Goal: Task Accomplishment & Management: Use online tool/utility

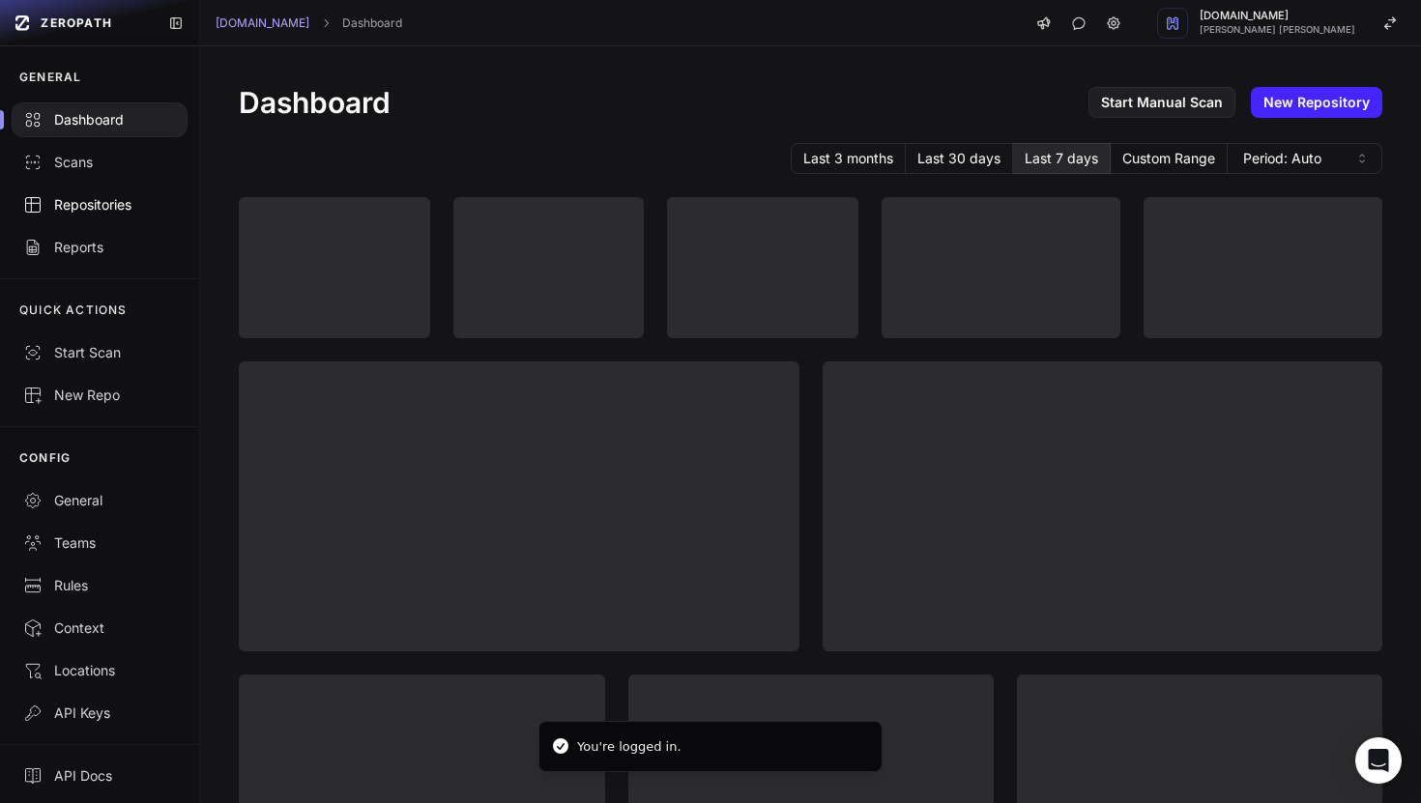
click at [141, 210] on div "Repositories" at bounding box center [99, 204] width 153 height 19
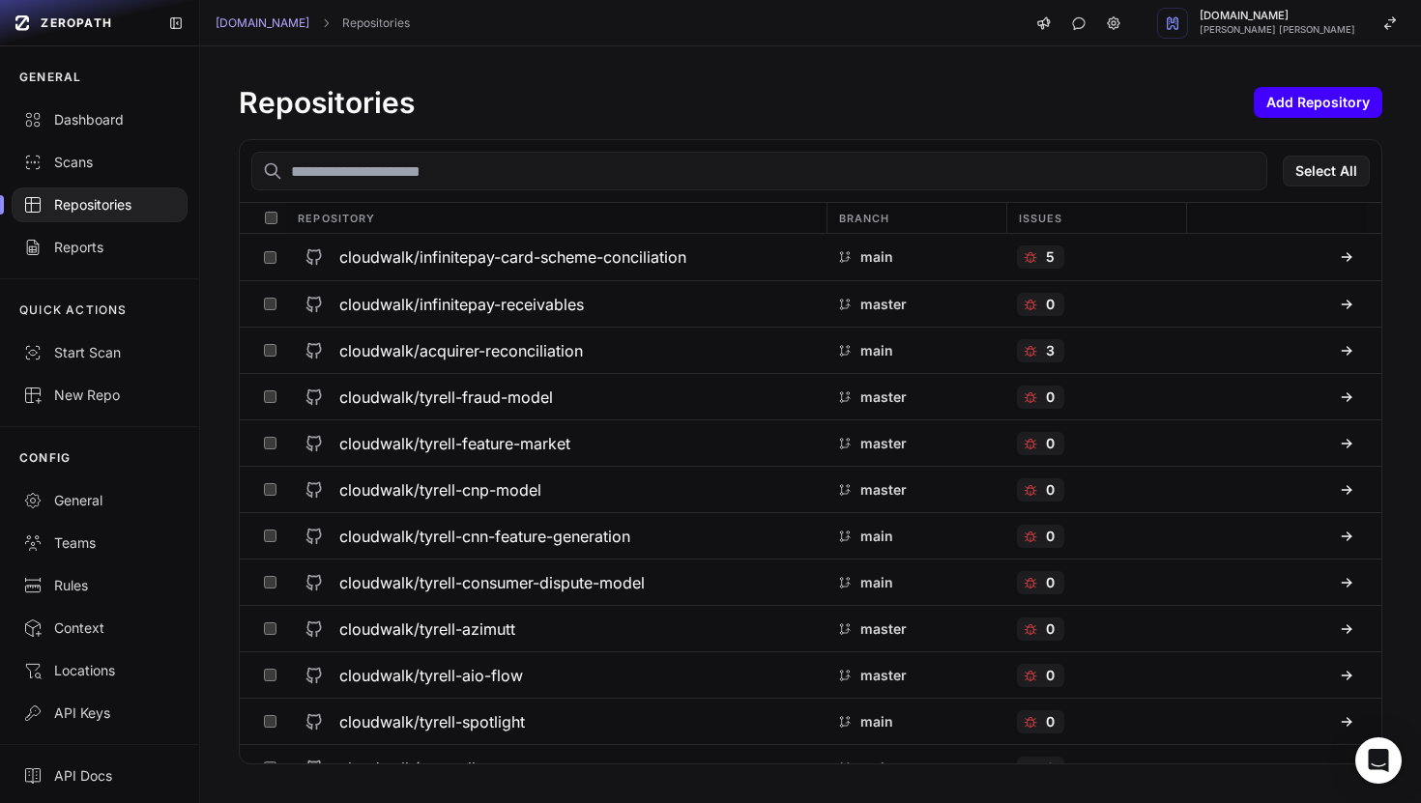
click at [1279, 108] on button "Add Repository" at bounding box center [1317, 102] width 129 height 31
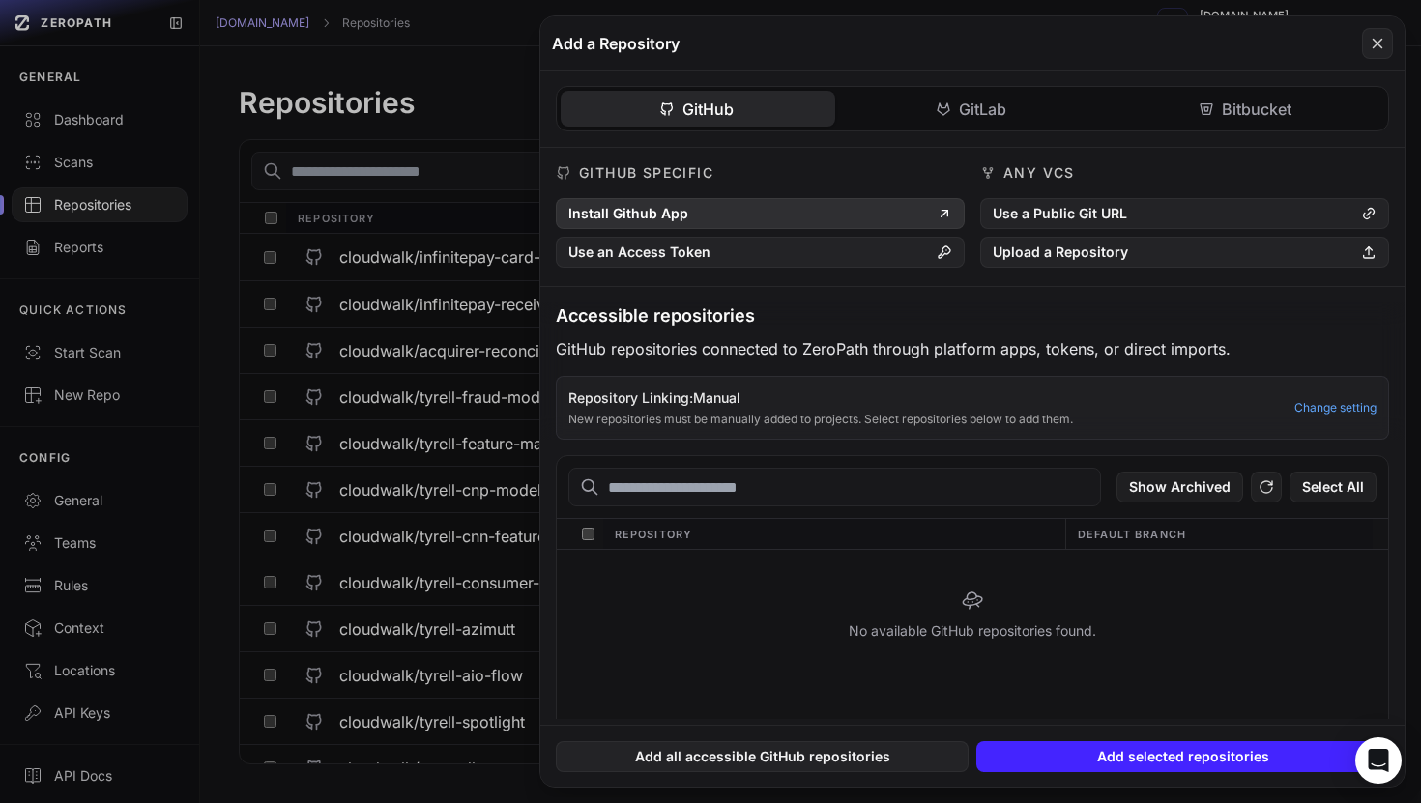
click at [678, 226] on button "Install Github App" at bounding box center [760, 213] width 409 height 31
click at [925, 486] on input "text" at bounding box center [834, 487] width 532 height 39
